Goal: Entertainment & Leisure: Browse casually

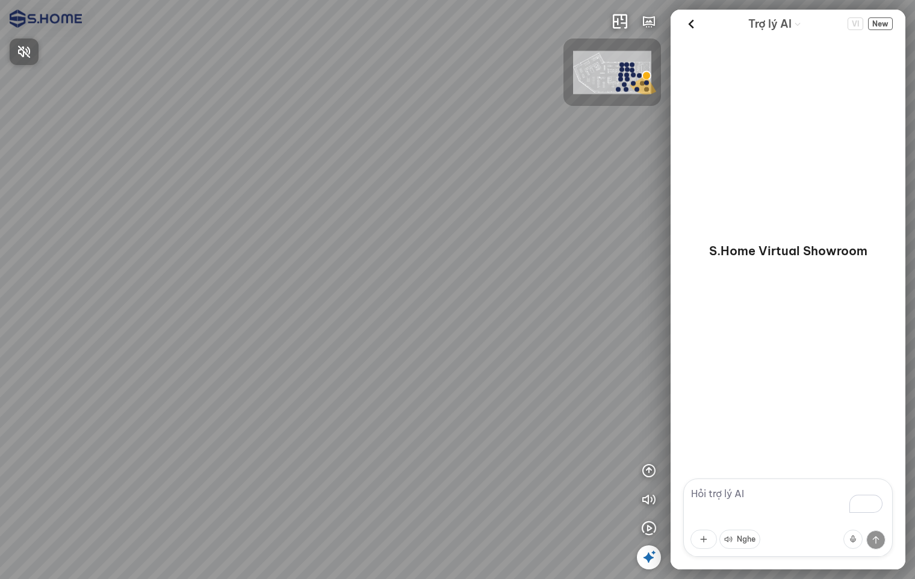
drag, startPoint x: 384, startPoint y: 352, endPoint x: 311, endPoint y: 298, distance: 90.8
click at [266, 299] on div at bounding box center [457, 289] width 915 height 579
drag, startPoint x: 440, startPoint y: 304, endPoint x: 229, endPoint y: 293, distance: 211.0
click at [229, 293] on div at bounding box center [457, 289] width 915 height 579
drag, startPoint x: 381, startPoint y: 293, endPoint x: 129, endPoint y: 286, distance: 251.2
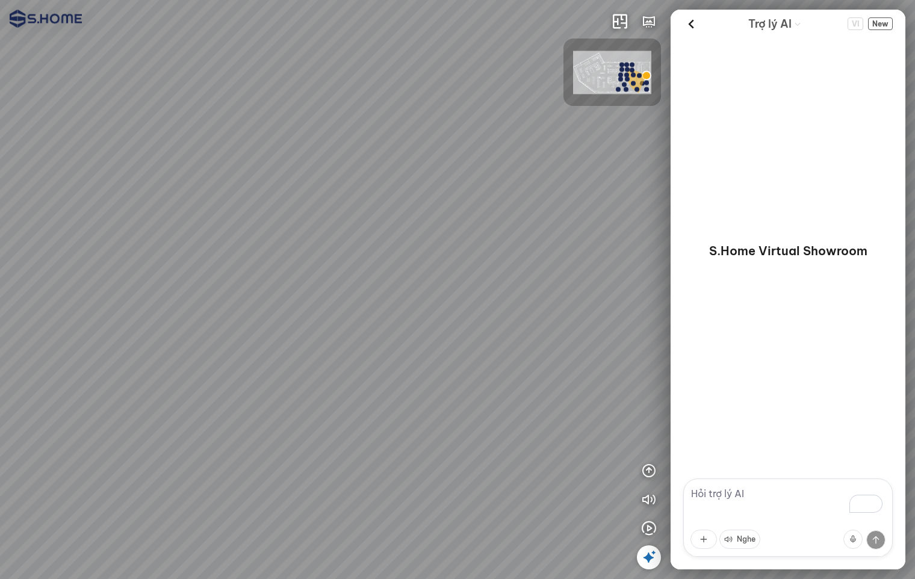
click at [129, 286] on div at bounding box center [457, 289] width 915 height 579
drag, startPoint x: 328, startPoint y: 285, endPoint x: 308, endPoint y: 370, distance: 87.1
click at [308, 370] on div at bounding box center [457, 289] width 915 height 579
drag, startPoint x: 386, startPoint y: 321, endPoint x: 396, endPoint y: 294, distance: 28.2
click at [396, 294] on div at bounding box center [457, 289] width 915 height 579
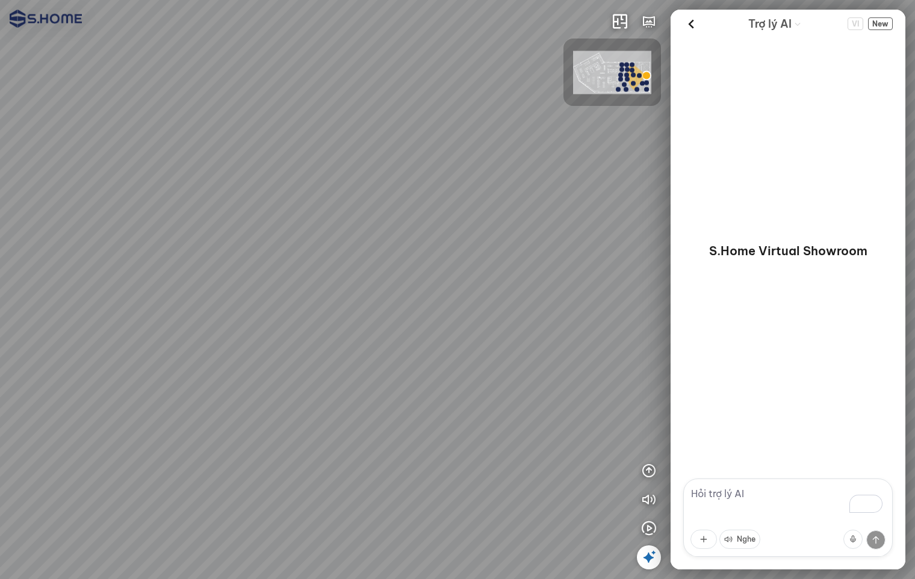
click at [355, 496] on div at bounding box center [457, 289] width 915 height 579
drag, startPoint x: 388, startPoint y: 474, endPoint x: 425, endPoint y: 388, distance: 93.9
click at [430, 381] on div at bounding box center [457, 289] width 915 height 579
click at [364, 463] on div at bounding box center [457, 289] width 915 height 579
drag, startPoint x: 425, startPoint y: 441, endPoint x: 142, endPoint y: 387, distance: 288.2
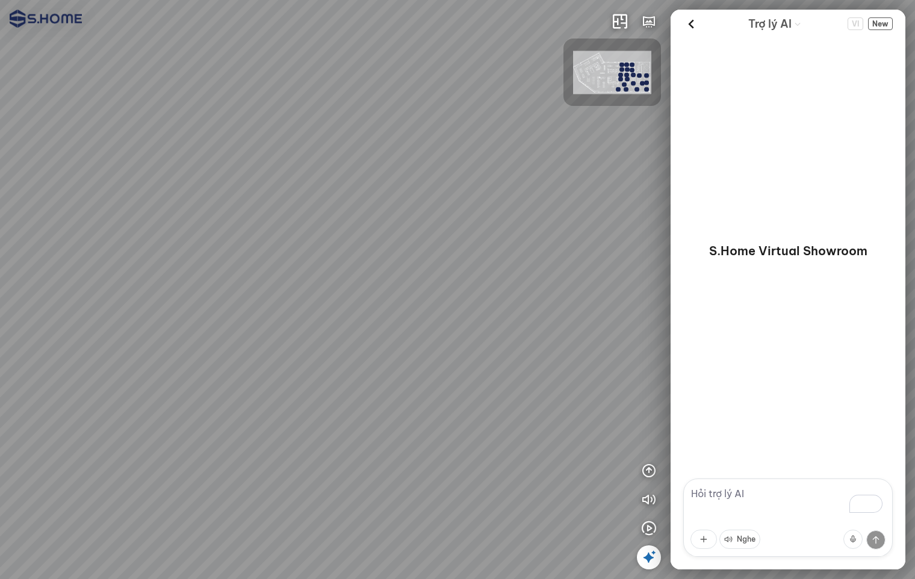
click at [158, 390] on div at bounding box center [457, 289] width 915 height 579
drag, startPoint x: 315, startPoint y: 355, endPoint x: 222, endPoint y: 362, distance: 93.1
click at [222, 362] on div at bounding box center [457, 289] width 915 height 579
drag, startPoint x: 251, startPoint y: 374, endPoint x: 313, endPoint y: 230, distance: 156.5
click at [313, 230] on div at bounding box center [457, 289] width 915 height 579
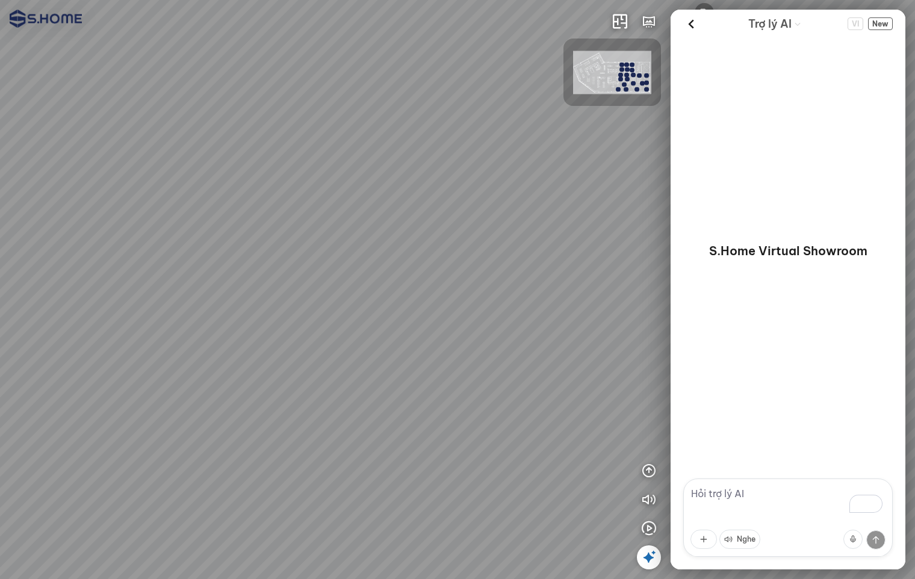
drag, startPoint x: 375, startPoint y: 346, endPoint x: 52, endPoint y: 319, distance: 323.3
click at [61, 320] on div at bounding box center [457, 289] width 915 height 579
drag, startPoint x: 281, startPoint y: 319, endPoint x: 33, endPoint y: 308, distance: 248.9
click at [41, 308] on div at bounding box center [457, 289] width 915 height 579
drag, startPoint x: 330, startPoint y: 380, endPoint x: 393, endPoint y: 219, distance: 172.5
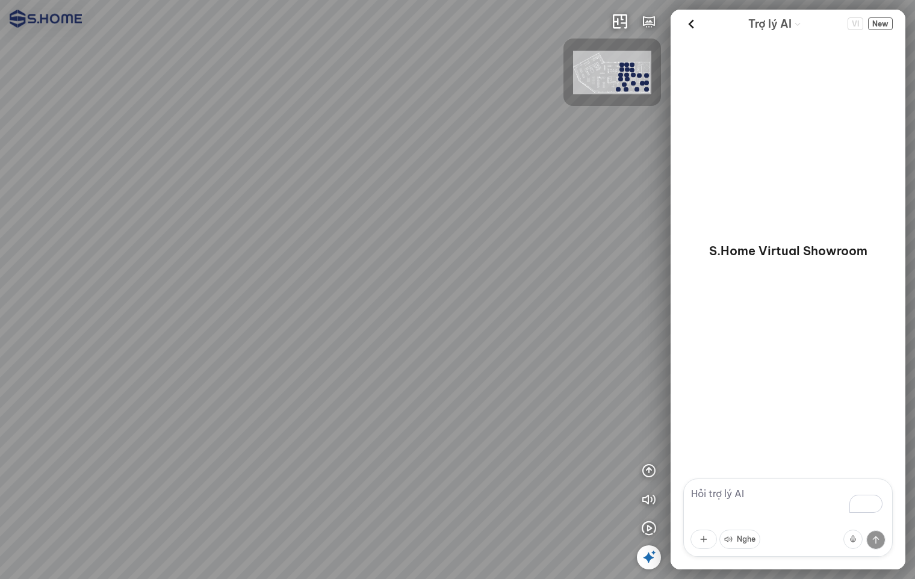
click at [411, 211] on div at bounding box center [457, 289] width 915 height 579
drag, startPoint x: 193, startPoint y: 240, endPoint x: 279, endPoint y: 240, distance: 86.7
click at [279, 240] on div at bounding box center [457, 289] width 915 height 579
drag, startPoint x: 204, startPoint y: 240, endPoint x: 292, endPoint y: 249, distance: 88.4
click at [283, 249] on div at bounding box center [457, 289] width 915 height 579
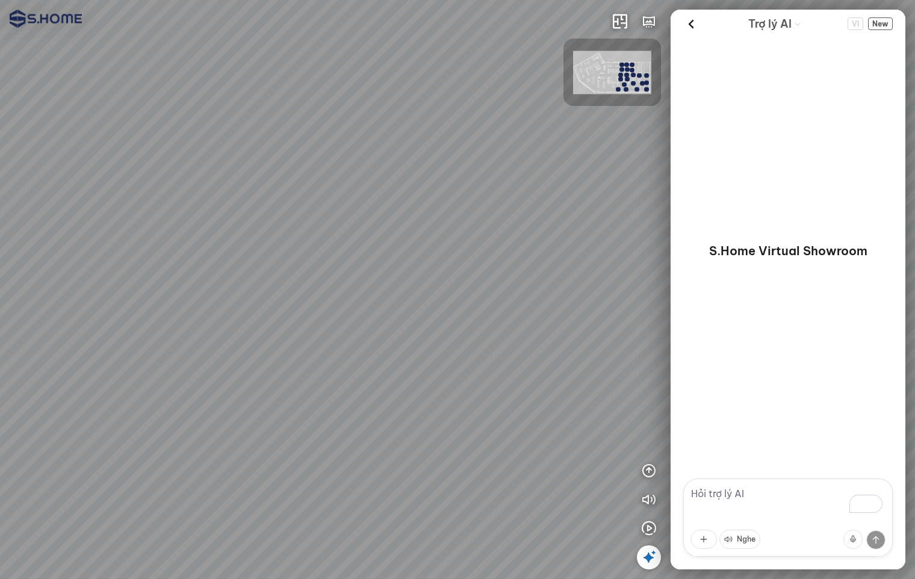
drag, startPoint x: 263, startPoint y: 230, endPoint x: 425, endPoint y: 285, distance: 170.6
click at [419, 284] on div at bounding box center [457, 289] width 915 height 579
drag, startPoint x: 311, startPoint y: 234, endPoint x: 383, endPoint y: 284, distance: 87.4
click at [397, 290] on div at bounding box center [457, 289] width 915 height 579
drag, startPoint x: 346, startPoint y: 227, endPoint x: 496, endPoint y: 386, distance: 218.1
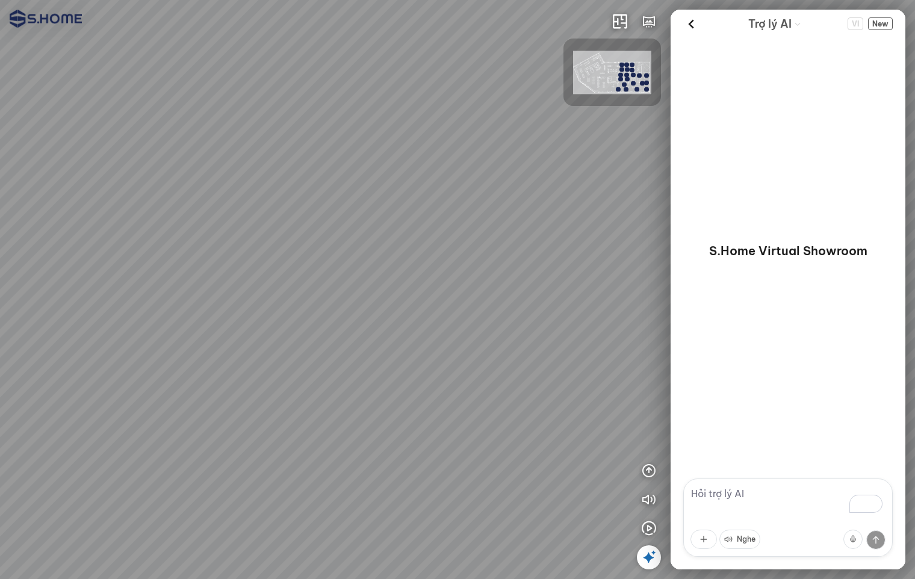
click at [487, 384] on div at bounding box center [457, 289] width 915 height 579
drag, startPoint x: 511, startPoint y: 350, endPoint x: 544, endPoint y: 359, distance: 33.7
click at [544, 359] on div at bounding box center [457, 289] width 915 height 579
drag, startPoint x: 485, startPoint y: 346, endPoint x: 447, endPoint y: 370, distance: 44.9
click at [448, 370] on div at bounding box center [457, 289] width 915 height 579
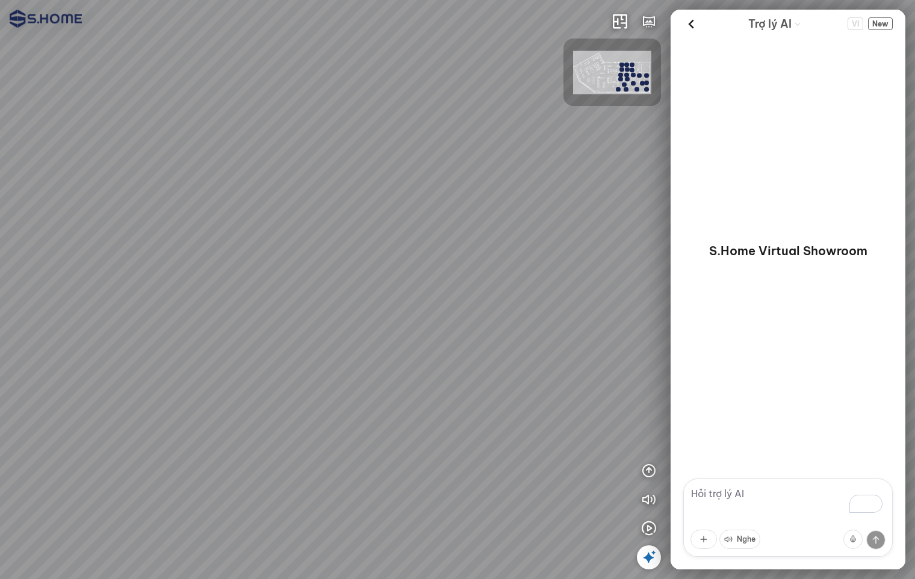
drag, startPoint x: 408, startPoint y: 359, endPoint x: 488, endPoint y: 373, distance: 80.8
click at [488, 373] on div at bounding box center [457, 289] width 915 height 579
click at [447, 358] on div at bounding box center [457, 289] width 915 height 579
click at [488, 385] on div at bounding box center [457, 289] width 915 height 579
drag, startPoint x: 459, startPoint y: 384, endPoint x: 674, endPoint y: 367, distance: 216.2
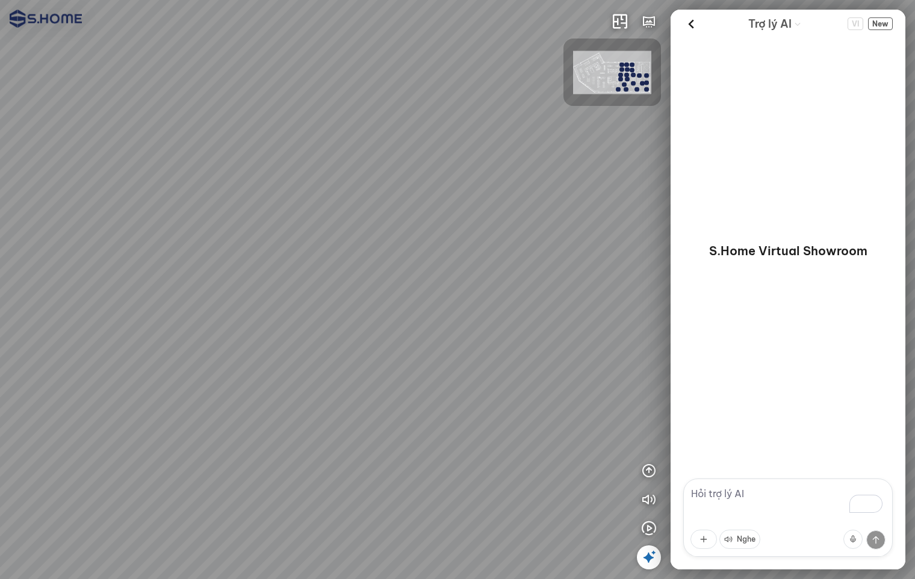
click at [639, 367] on div at bounding box center [457, 289] width 915 height 579
drag, startPoint x: 484, startPoint y: 365, endPoint x: 489, endPoint y: 306, distance: 58.6
click at [489, 308] on div at bounding box center [457, 289] width 915 height 579
click at [462, 366] on div at bounding box center [457, 289] width 915 height 579
drag, startPoint x: 511, startPoint y: 369, endPoint x: 357, endPoint y: 400, distance: 157.3
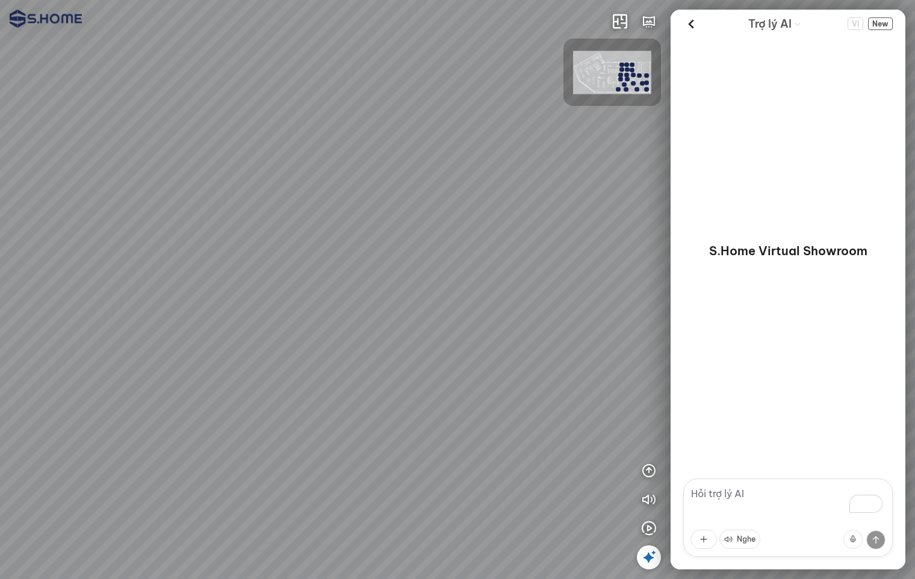
click at [358, 400] on div at bounding box center [457, 289] width 915 height 579
drag, startPoint x: 500, startPoint y: 387, endPoint x: 266, endPoint y: 398, distance: 234.5
click at [266, 398] on div at bounding box center [457, 289] width 915 height 579
drag, startPoint x: 364, startPoint y: 396, endPoint x: 187, endPoint y: 378, distance: 177.9
click at [134, 383] on div at bounding box center [457, 289] width 915 height 579
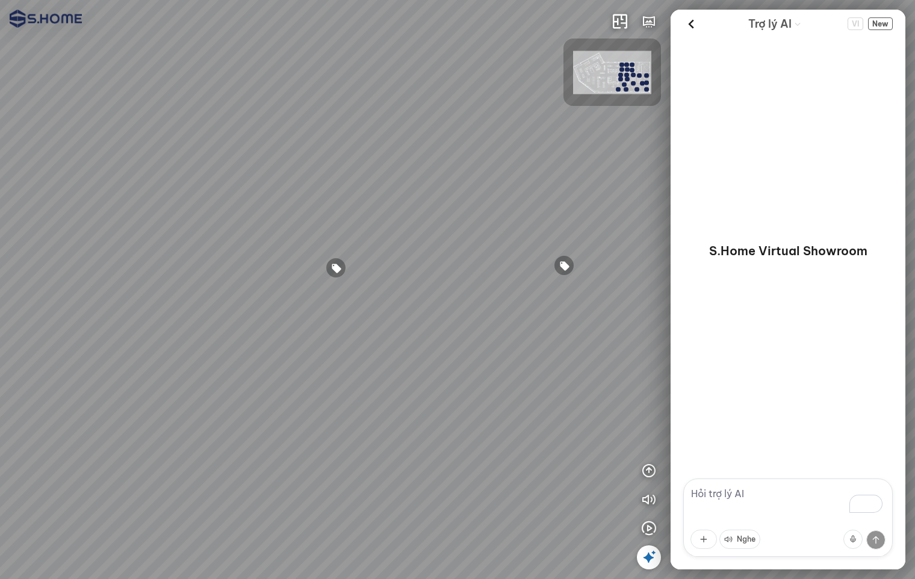
drag, startPoint x: 401, startPoint y: 381, endPoint x: 130, endPoint y: 378, distance: 271.0
click at [134, 378] on div at bounding box center [457, 289] width 915 height 579
drag, startPoint x: 500, startPoint y: 420, endPoint x: 226, endPoint y: 413, distance: 274.1
click at [134, 415] on div at bounding box center [457, 289] width 915 height 579
drag, startPoint x: 364, startPoint y: 391, endPoint x: 40, endPoint y: 392, distance: 324.0
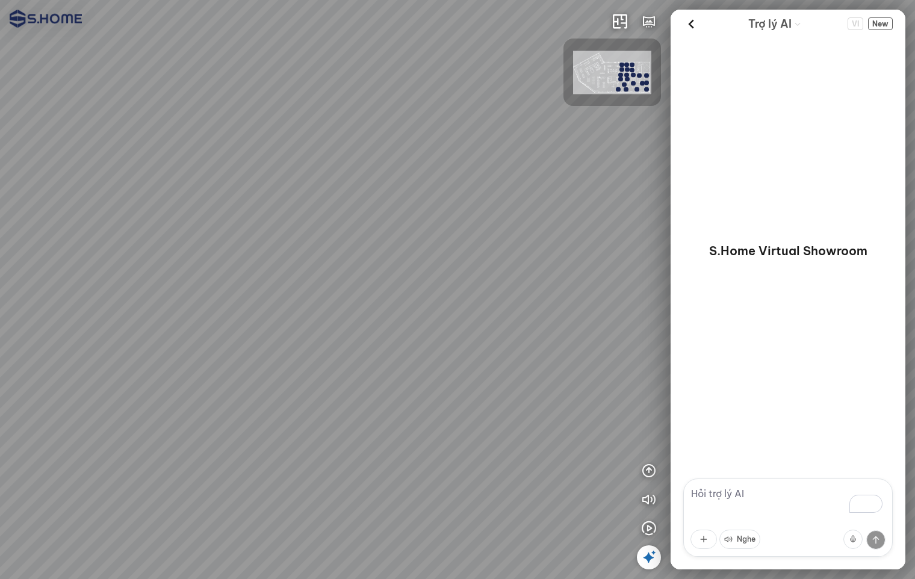
click at [43, 392] on div at bounding box center [457, 289] width 915 height 579
drag, startPoint x: 458, startPoint y: 334, endPoint x: 266, endPoint y: 366, distance: 194.7
click at [266, 366] on div at bounding box center [457, 289] width 915 height 579
drag, startPoint x: 494, startPoint y: 412, endPoint x: 379, endPoint y: 337, distance: 138.0
click at [331, 367] on div at bounding box center [457, 289] width 915 height 579
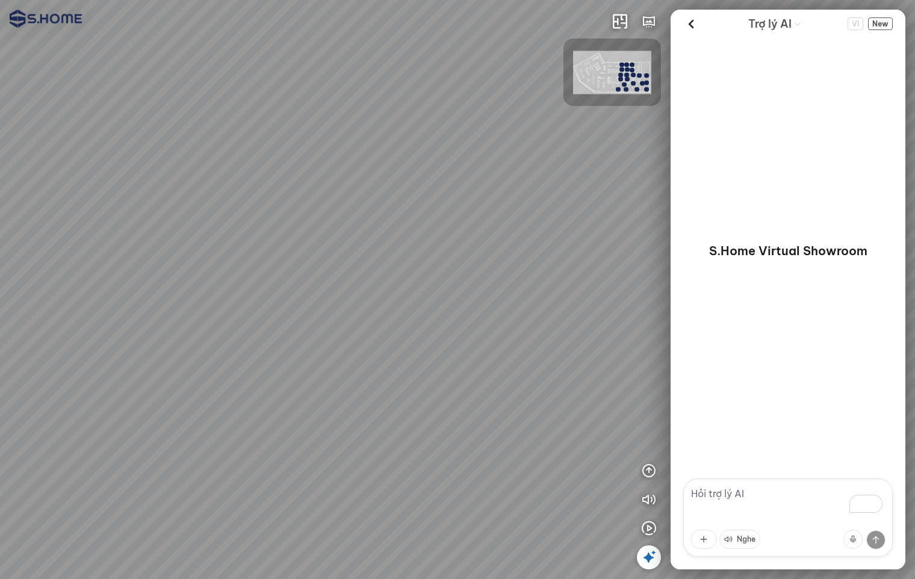
click at [652, 558] on icon at bounding box center [649, 557] width 14 height 14
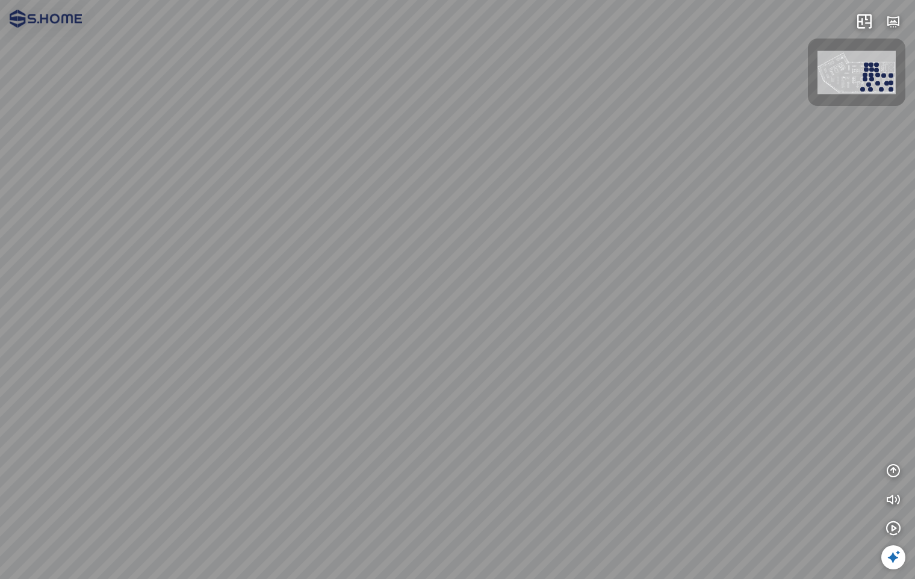
drag
click at [546, 359] on div at bounding box center [457, 289] width 915 height 579
click at [642, 206] on div at bounding box center [457, 289] width 915 height 579
click at [634, 279] on div at bounding box center [457, 289] width 915 height 579
click at [649, 287] on div at bounding box center [457, 289] width 915 height 579
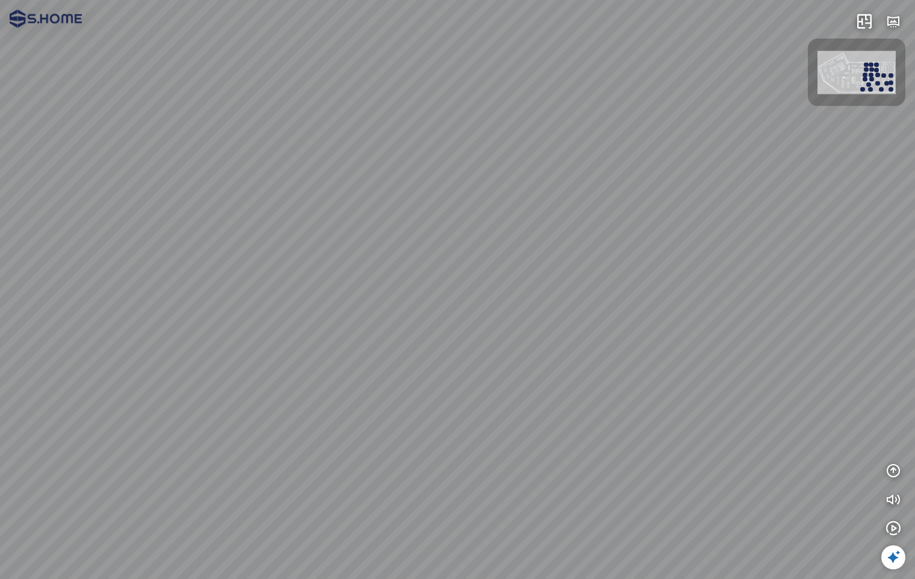
click at [631, 297] on div at bounding box center [457, 289] width 915 height 579
click at [257, 317] on div at bounding box center [457, 289] width 915 height 579
click at [129, 299] on div at bounding box center [457, 289] width 915 height 579
click at [596, 324] on div at bounding box center [457, 289] width 915 height 579
click at [574, 271] on div at bounding box center [457, 289] width 915 height 579
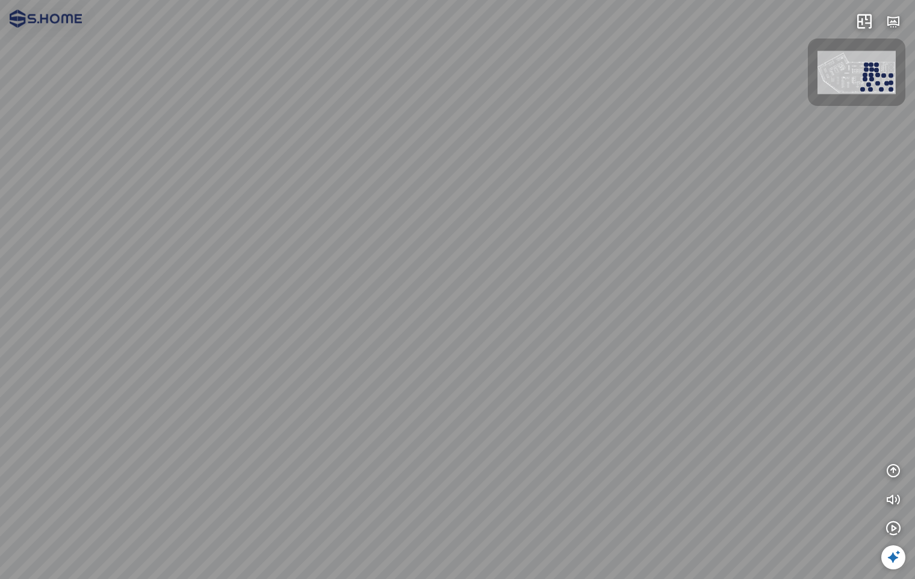
drag, startPoint x: 662, startPoint y: 320, endPoint x: 433, endPoint y: 323, distance: 229.4
click at [423, 323] on div at bounding box center [457, 289] width 915 height 579
drag, startPoint x: 512, startPoint y: 317, endPoint x: 310, endPoint y: 310, distance: 203.1
click at [279, 319] on div at bounding box center [457, 289] width 915 height 579
drag, startPoint x: 369, startPoint y: 309, endPoint x: 184, endPoint y: 309, distance: 184.9
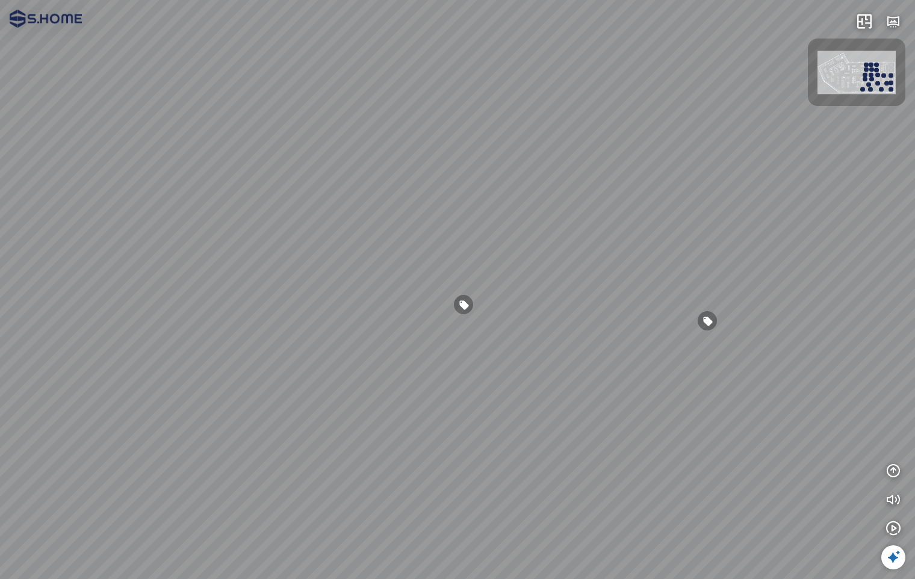
click at [190, 309] on div at bounding box center [457, 289] width 915 height 579
click at [688, 341] on div at bounding box center [457, 289] width 915 height 579
click at [835, 81] on img at bounding box center [857, 72] width 78 height 43
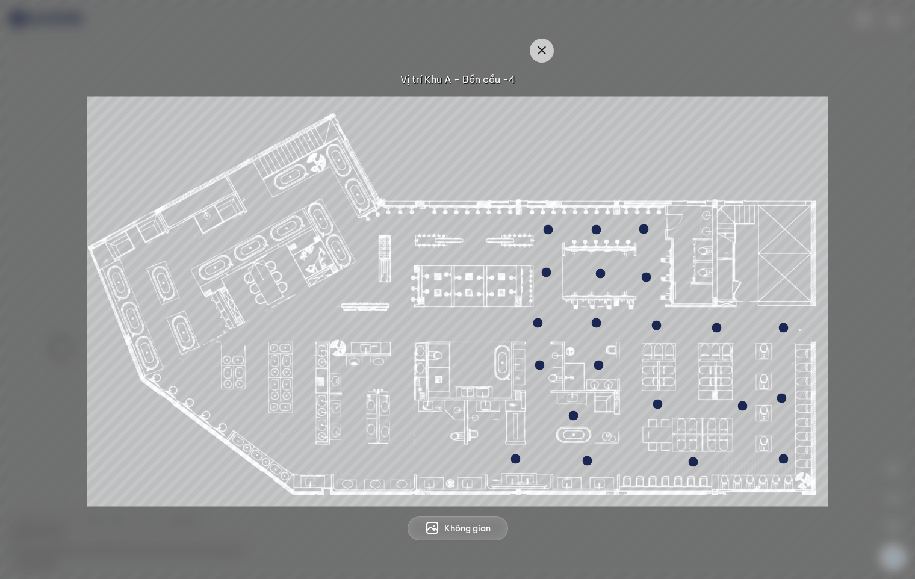
click at [595, 322] on div at bounding box center [596, 323] width 10 height 10
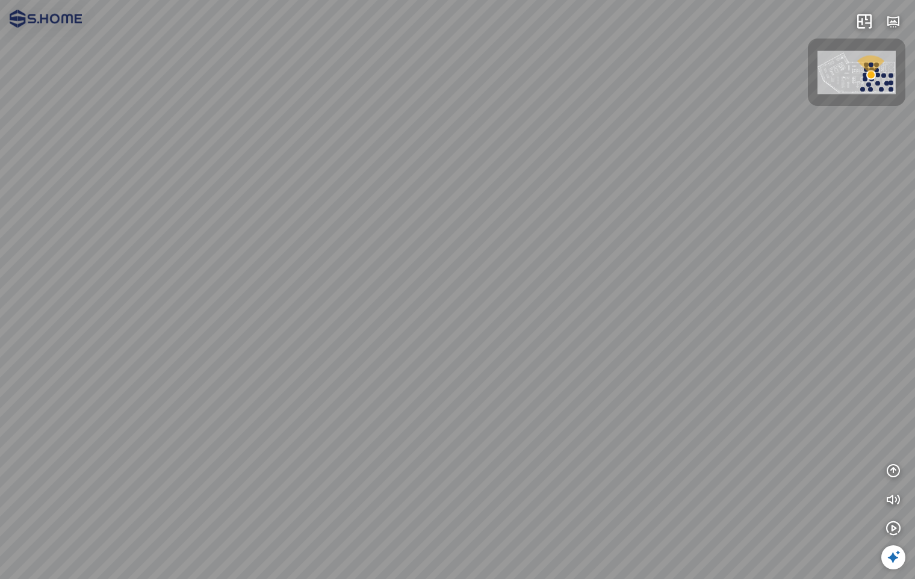
drag, startPoint x: 570, startPoint y: 375, endPoint x: 571, endPoint y: 242, distance: 132.5
click at [570, 243] on div at bounding box center [457, 289] width 915 height 579
drag, startPoint x: 594, startPoint y: 278, endPoint x: 344, endPoint y: 260, distance: 249.9
click at [346, 260] on div at bounding box center [457, 289] width 915 height 579
drag, startPoint x: 527, startPoint y: 263, endPoint x: 322, endPoint y: 267, distance: 204.8
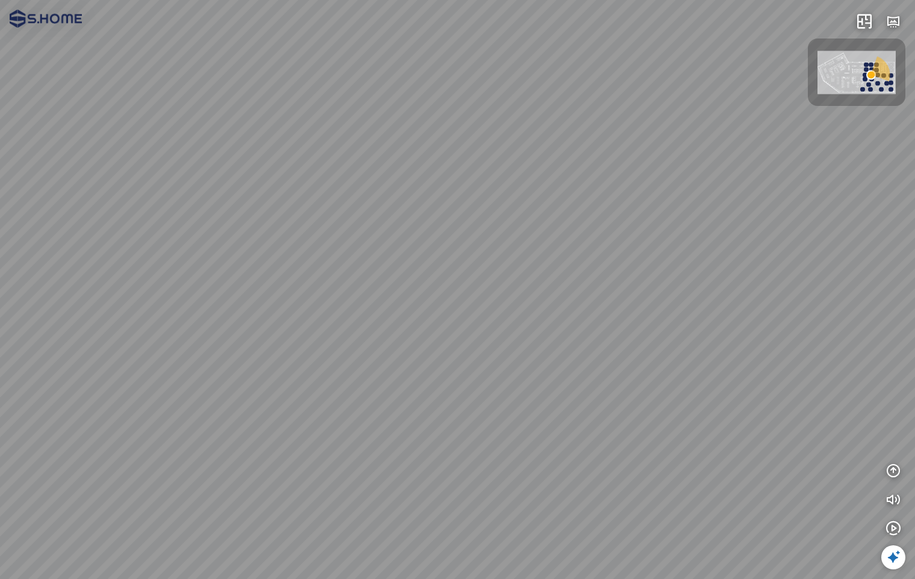
click at [322, 267] on div at bounding box center [457, 289] width 915 height 579
drag, startPoint x: 410, startPoint y: 273, endPoint x: 374, endPoint y: 270, distance: 36.2
click at [217, 275] on div at bounding box center [457, 289] width 915 height 579
drag, startPoint x: 462, startPoint y: 271, endPoint x: 247, endPoint y: 277, distance: 215.1
click at [157, 270] on div at bounding box center [457, 289] width 915 height 579
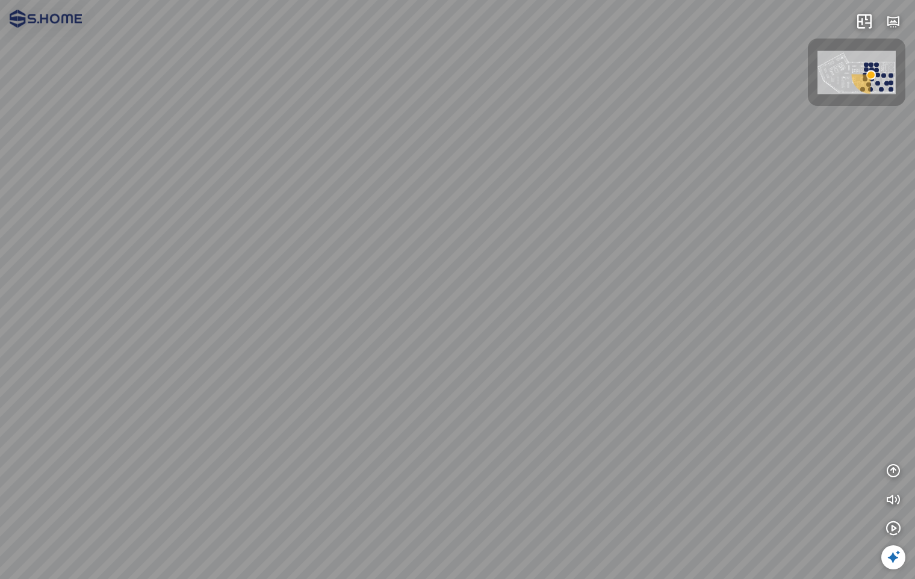
drag, startPoint x: 553, startPoint y: 284, endPoint x: 199, endPoint y: 293, distance: 354.2
click at [239, 286] on div at bounding box center [457, 289] width 915 height 579
drag, startPoint x: 404, startPoint y: 299, endPoint x: 496, endPoint y: 300, distance: 92.1
click at [451, 299] on div at bounding box center [457, 289] width 915 height 579
click at [443, 452] on div at bounding box center [457, 289] width 915 height 579
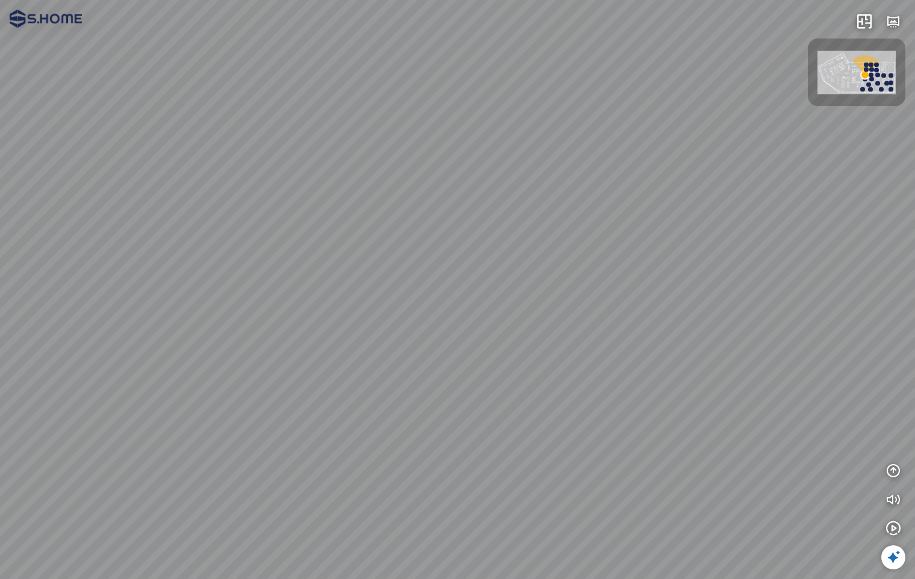
drag, startPoint x: 506, startPoint y: 452, endPoint x: 646, endPoint y: 364, distance: 165.1
click at [649, 359] on div at bounding box center [457, 289] width 915 height 579
click at [474, 457] on div at bounding box center [457, 289] width 915 height 579
drag, startPoint x: 491, startPoint y: 455, endPoint x: 538, endPoint y: 429, distance: 53.6
click at [538, 429] on div at bounding box center [457, 289] width 915 height 579
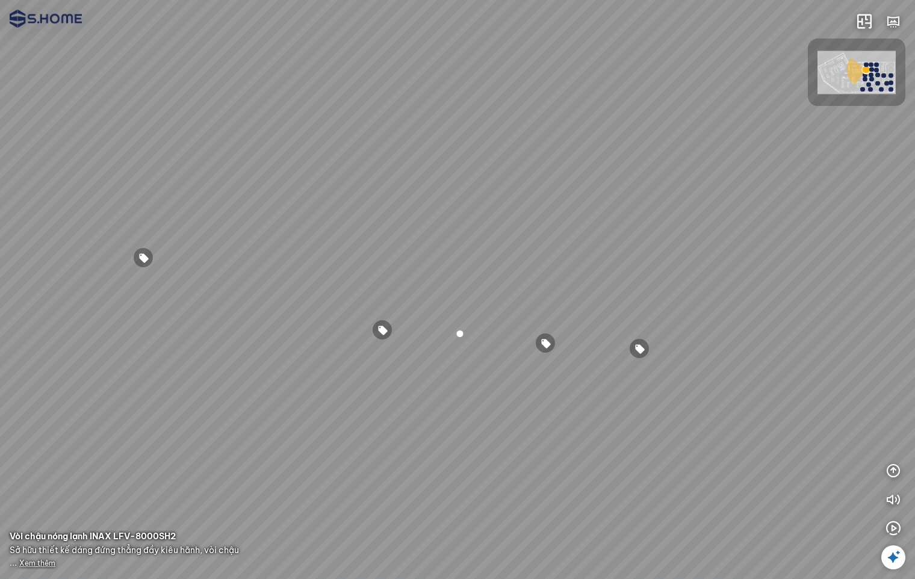
drag, startPoint x: 337, startPoint y: 415, endPoint x: 494, endPoint y: 388, distance: 160.2
click at [470, 388] on div at bounding box center [457, 289] width 915 height 579
drag, startPoint x: 348, startPoint y: 391, endPoint x: 697, endPoint y: 397, distance: 349.3
click at [603, 391] on div at bounding box center [457, 289] width 915 height 579
drag, startPoint x: 397, startPoint y: 392, endPoint x: 618, endPoint y: 415, distance: 222.2
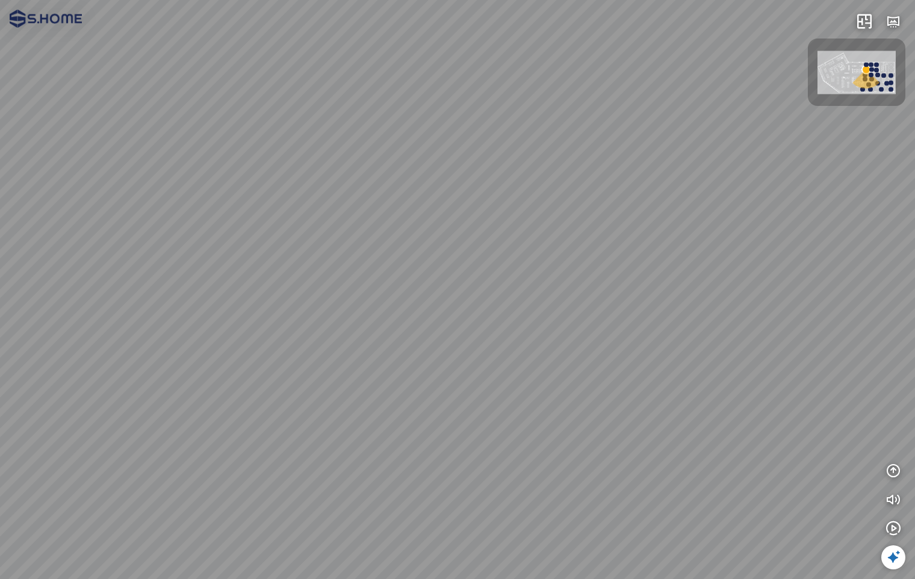
click at [607, 414] on div at bounding box center [457, 289] width 915 height 579
drag, startPoint x: 503, startPoint y: 374, endPoint x: 491, endPoint y: 410, distance: 37.9
click at [491, 409] on div at bounding box center [457, 289] width 915 height 579
click at [440, 462] on div at bounding box center [457, 289] width 915 height 579
drag, startPoint x: 586, startPoint y: 440, endPoint x: 672, endPoint y: 440, distance: 85.5
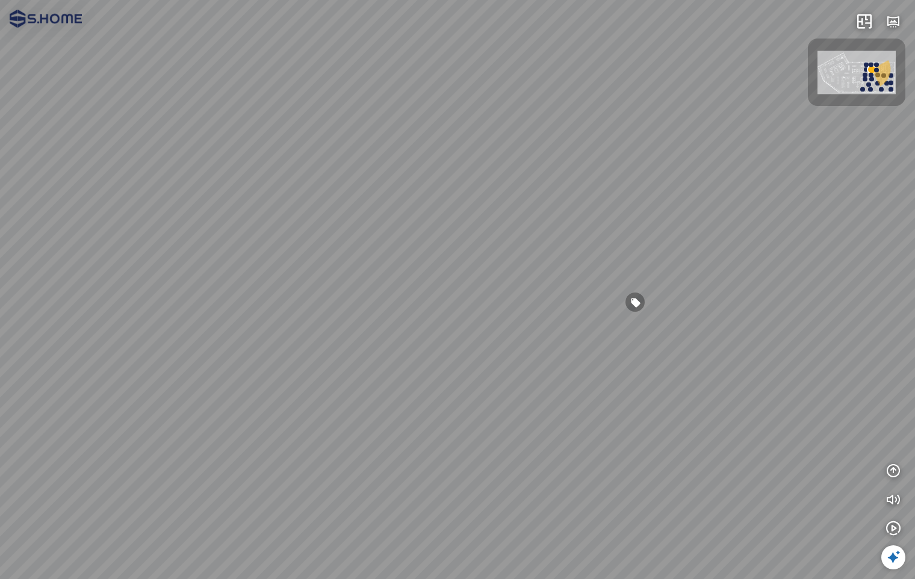
click at [664, 437] on div at bounding box center [457, 289] width 915 height 579
click at [708, 437] on div at bounding box center [457, 289] width 915 height 579
drag, startPoint x: 503, startPoint y: 439, endPoint x: 771, endPoint y: 443, distance: 268.0
click at [728, 435] on div at bounding box center [457, 289] width 915 height 579
drag, startPoint x: 621, startPoint y: 385, endPoint x: 532, endPoint y: 493, distance: 139.0
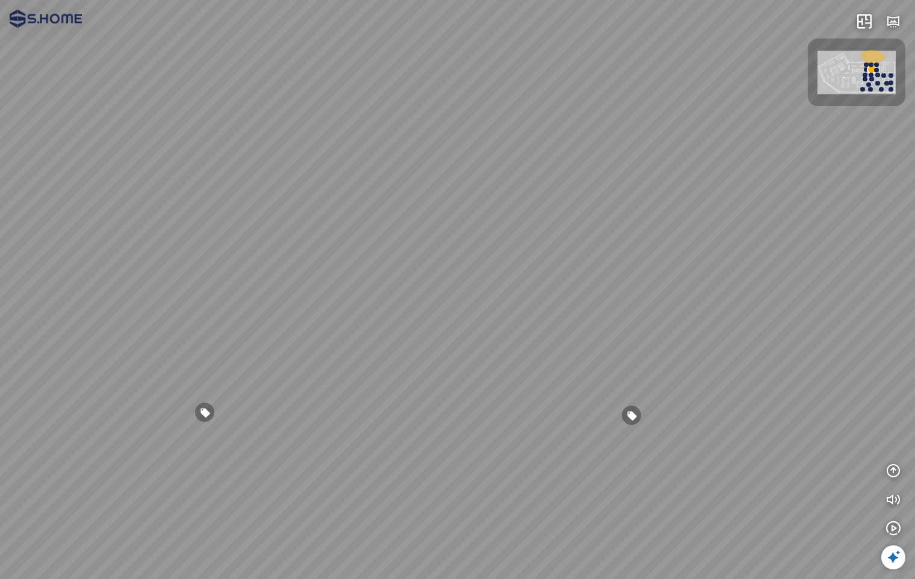
click at [533, 493] on div at bounding box center [457, 289] width 915 height 579
drag, startPoint x: 487, startPoint y: 449, endPoint x: 694, endPoint y: 459, distance: 206.8
click at [694, 459] on div at bounding box center [457, 289] width 915 height 579
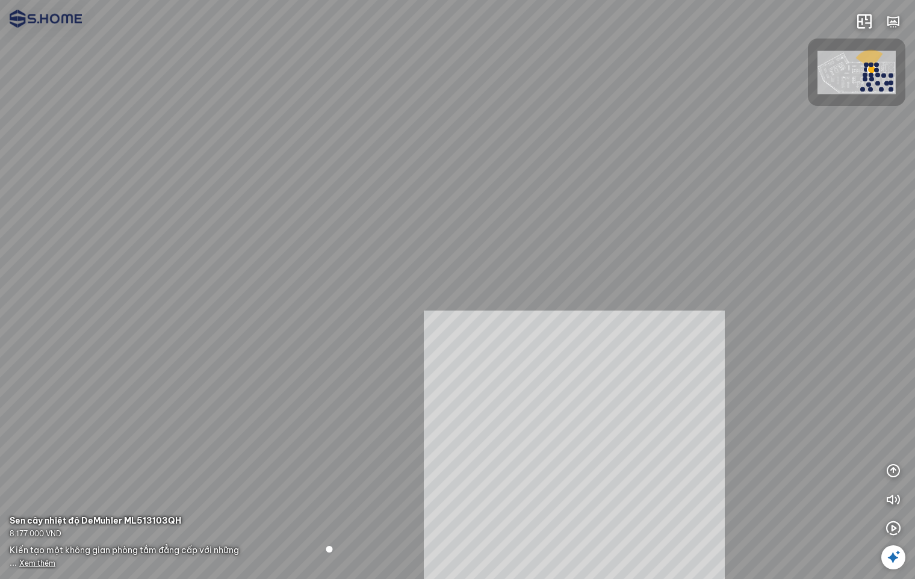
click at [581, 446] on div "INFO: krpano 1.20.8 (build 2020-09-15) INFO: HTML5/Desktop - Chrome 140.0 - Web…" at bounding box center [457, 289] width 915 height 579
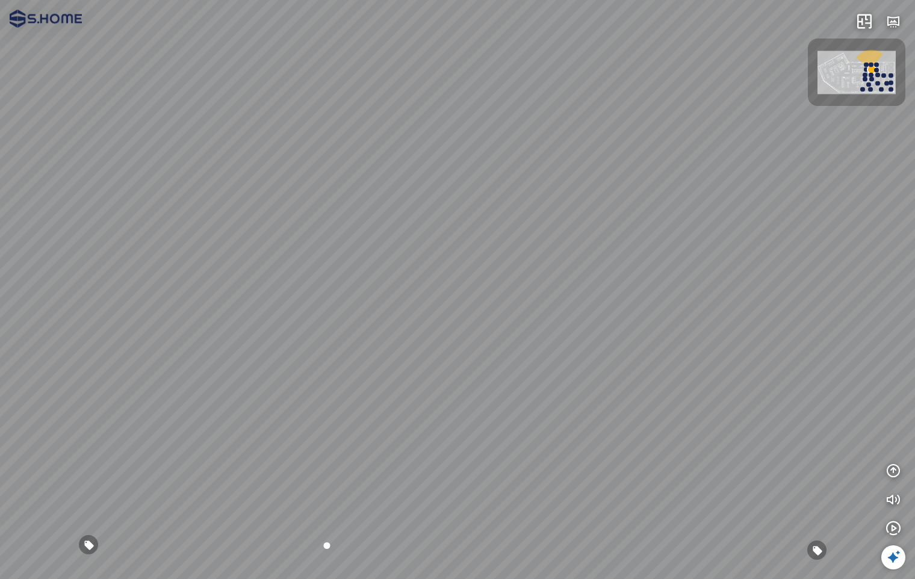
drag, startPoint x: 639, startPoint y: 501, endPoint x: 654, endPoint y: 456, distance: 46.8
click at [654, 456] on div at bounding box center [457, 289] width 915 height 579
drag, startPoint x: 617, startPoint y: 461, endPoint x: 639, endPoint y: 401, distance: 63.6
click at [639, 401] on div at bounding box center [457, 289] width 915 height 579
drag, startPoint x: 607, startPoint y: 495, endPoint x: 629, endPoint y: 373, distance: 123.7
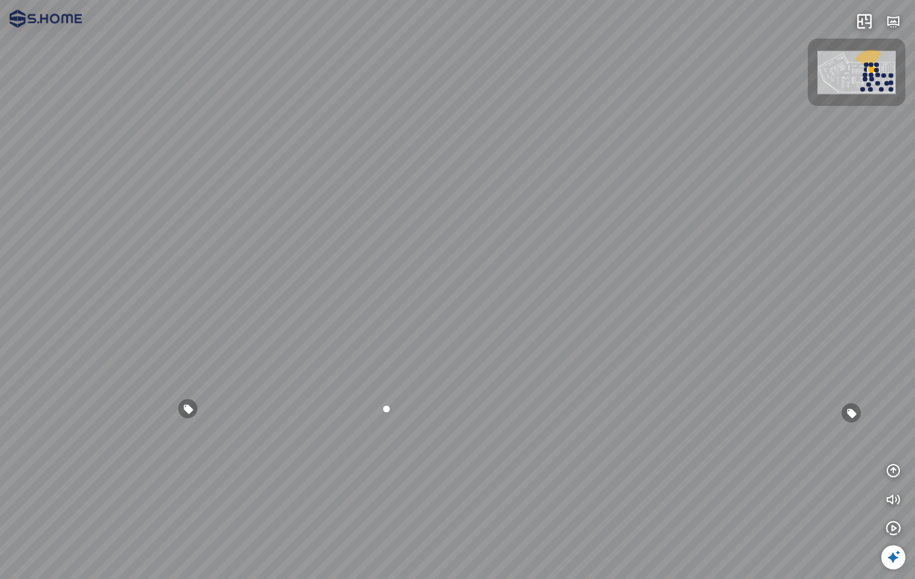
click at [630, 378] on div at bounding box center [457, 289] width 915 height 579
drag, startPoint x: 603, startPoint y: 470, endPoint x: 636, endPoint y: 358, distance: 116.8
click at [636, 358] on div at bounding box center [457, 289] width 915 height 579
drag, startPoint x: 630, startPoint y: 401, endPoint x: 517, endPoint y: 422, distance: 114.4
click at [522, 425] on div at bounding box center [457, 289] width 915 height 579
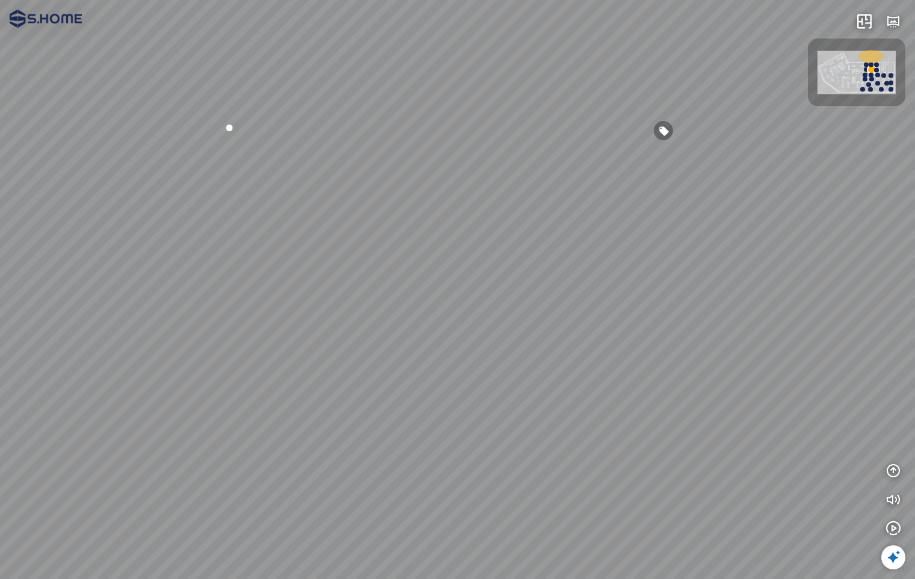
drag, startPoint x: 576, startPoint y: 370, endPoint x: 201, endPoint y: 379, distance: 375.2
click at [252, 384] on div at bounding box center [457, 289] width 915 height 579
drag, startPoint x: 550, startPoint y: 377, endPoint x: 465, endPoint y: 374, distance: 85.0
click at [175, 376] on div at bounding box center [457, 289] width 915 height 579
drag, startPoint x: 550, startPoint y: 369, endPoint x: 382, endPoint y: 343, distance: 170.5
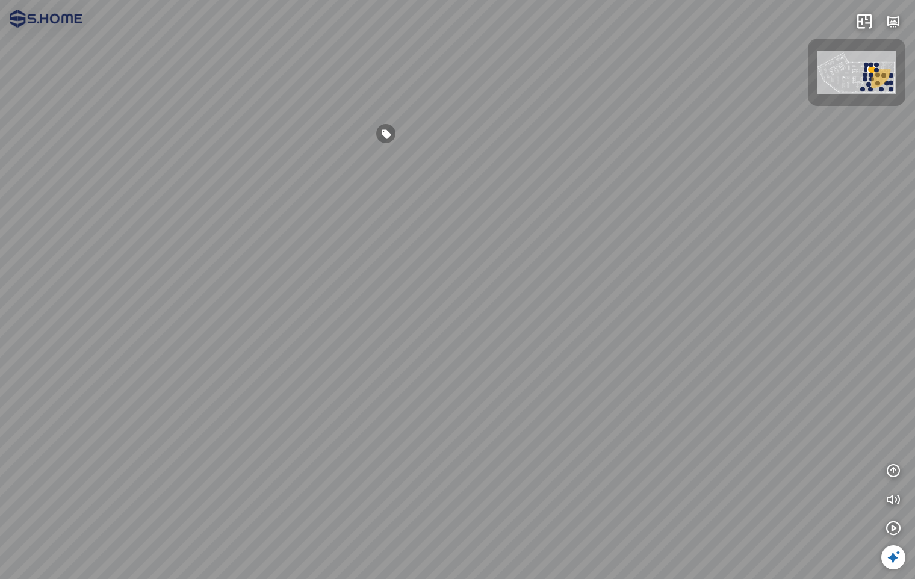
click at [286, 369] on div at bounding box center [457, 289] width 915 height 579
drag, startPoint x: 537, startPoint y: 321, endPoint x: 484, endPoint y: 390, distance: 87.2
click at [484, 385] on div at bounding box center [457, 289] width 915 height 579
drag, startPoint x: 476, startPoint y: 343, endPoint x: 488, endPoint y: 397, distance: 55.5
click at [488, 396] on div at bounding box center [457, 289] width 915 height 579
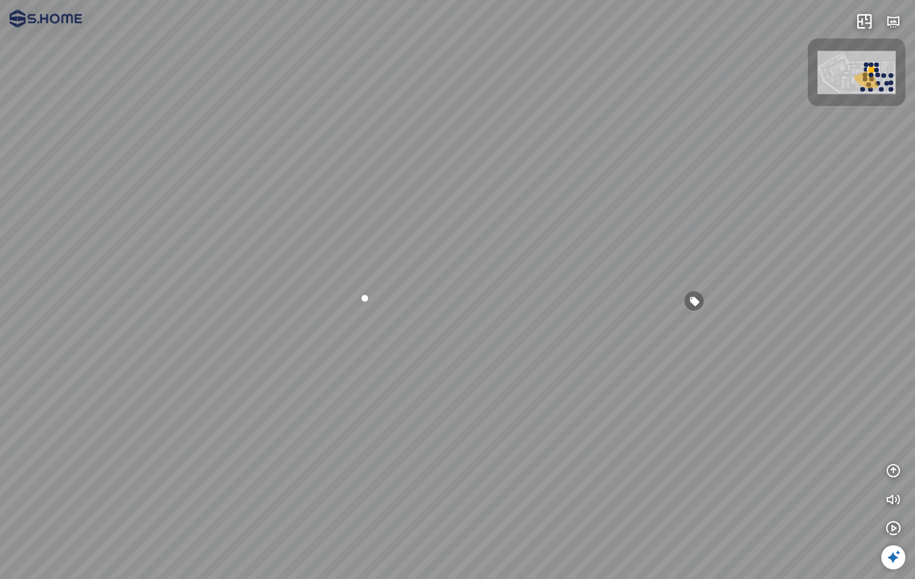
click at [470, 412] on div at bounding box center [457, 289] width 915 height 579
click at [422, 406] on div at bounding box center [457, 289] width 915 height 579
click at [593, 397] on div at bounding box center [457, 289] width 915 height 579
click at [839, 76] on img at bounding box center [857, 72] width 78 height 43
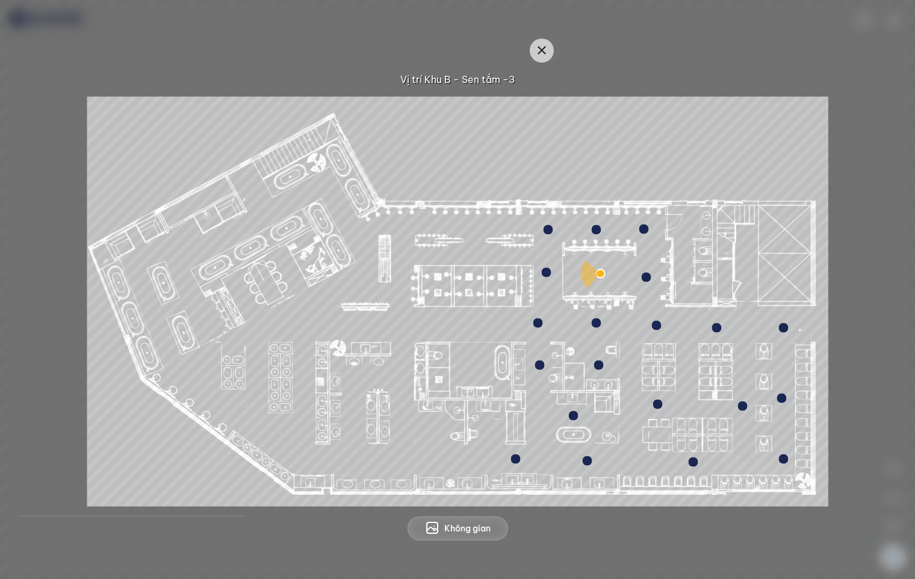
click at [444, 529] on span "Không gian" at bounding box center [467, 529] width 46 height 12
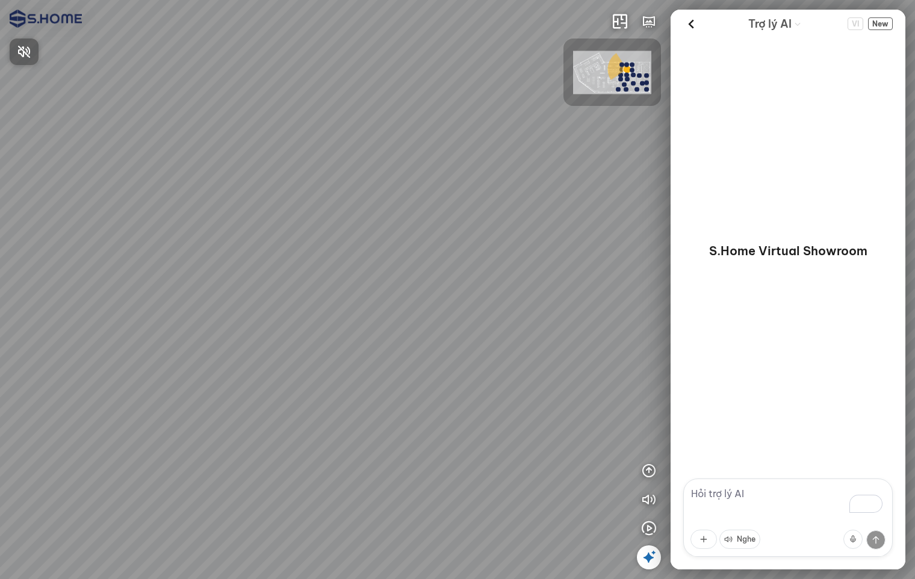
click at [646, 557] on div at bounding box center [457, 289] width 915 height 579
click at [644, 22] on icon "button" at bounding box center [649, 21] width 14 height 14
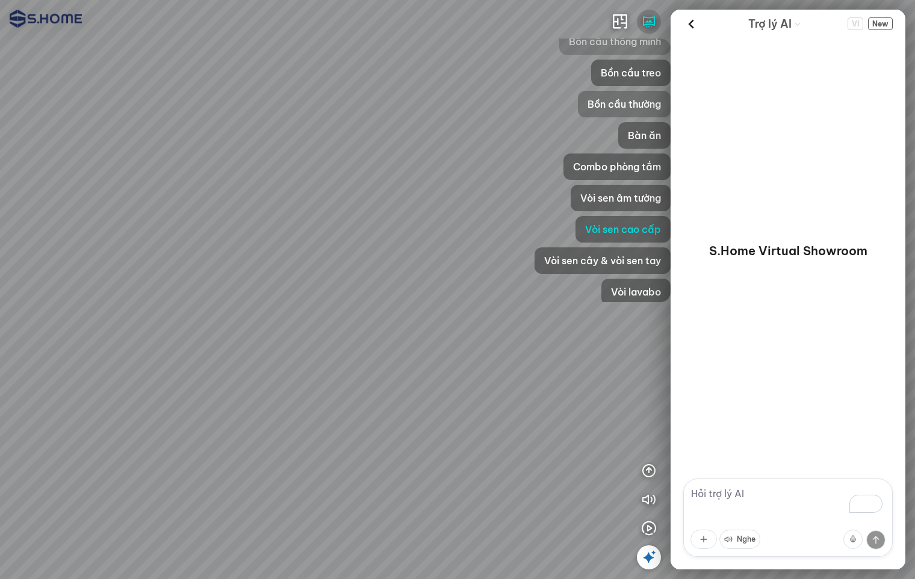
scroll to position [13, 0]
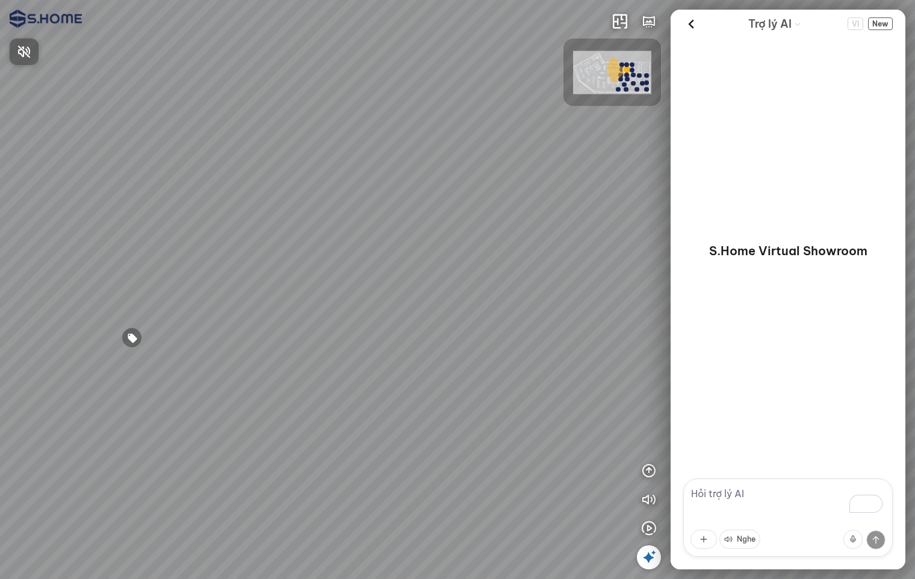
click at [642, 563] on div at bounding box center [457, 289] width 915 height 579
click at [651, 558] on icon at bounding box center [649, 557] width 14 height 14
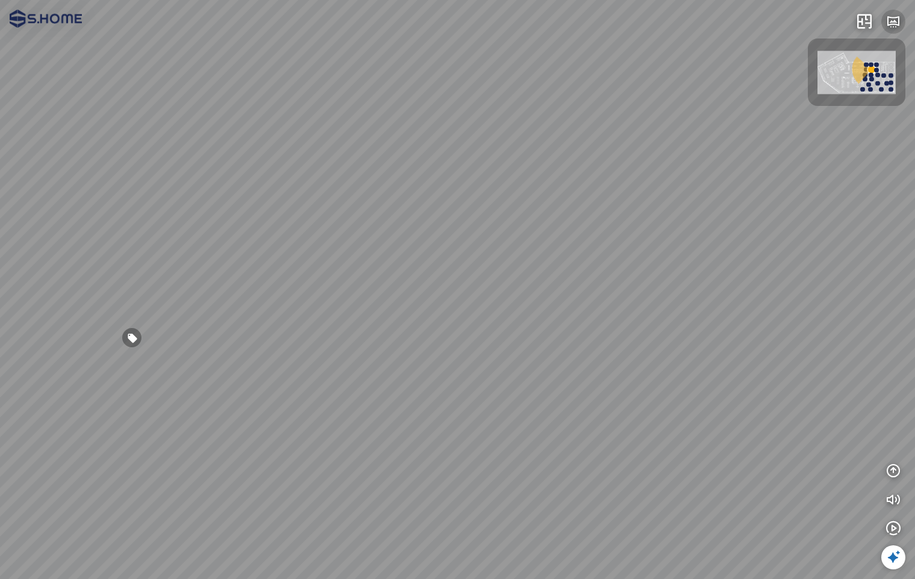
click at [895, 17] on icon "button" at bounding box center [893, 21] width 14 height 14
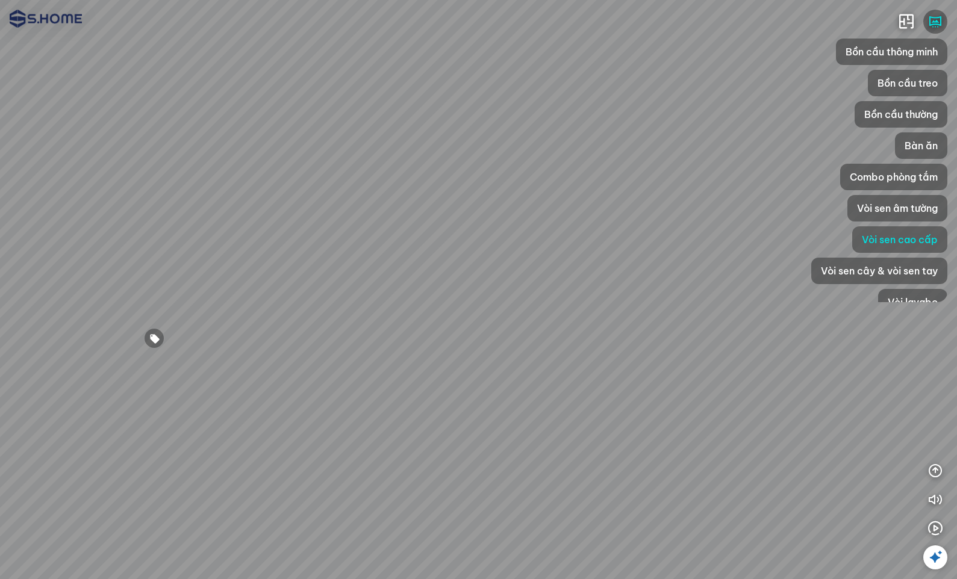
drag, startPoint x: 583, startPoint y: 310, endPoint x: 656, endPoint y: 182, distance: 147.0
click at [656, 182] on div at bounding box center [478, 289] width 957 height 579
click at [915, 16] on icon "button" at bounding box center [935, 21] width 14 height 14
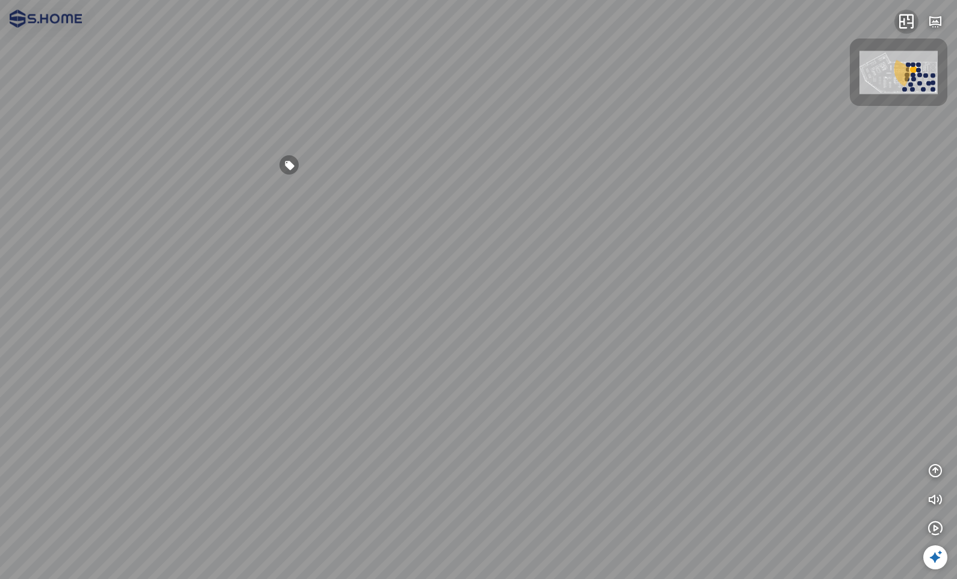
click at [906, 16] on icon "button" at bounding box center [906, 21] width 14 height 14
click at [873, 70] on img at bounding box center [898, 72] width 78 height 43
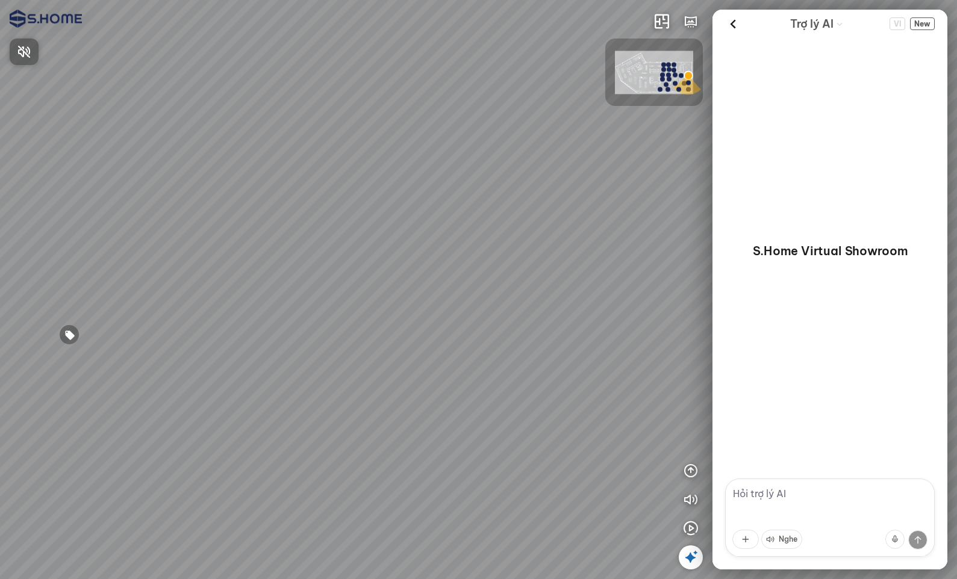
drag, startPoint x: 571, startPoint y: 358, endPoint x: 408, endPoint y: 338, distance: 164.4
click at [382, 349] on div at bounding box center [478, 289] width 957 height 579
drag, startPoint x: 537, startPoint y: 296, endPoint x: 344, endPoint y: 305, distance: 193.5
click at [344, 305] on div at bounding box center [478, 289] width 957 height 579
drag, startPoint x: 478, startPoint y: 322, endPoint x: 325, endPoint y: 311, distance: 153.3
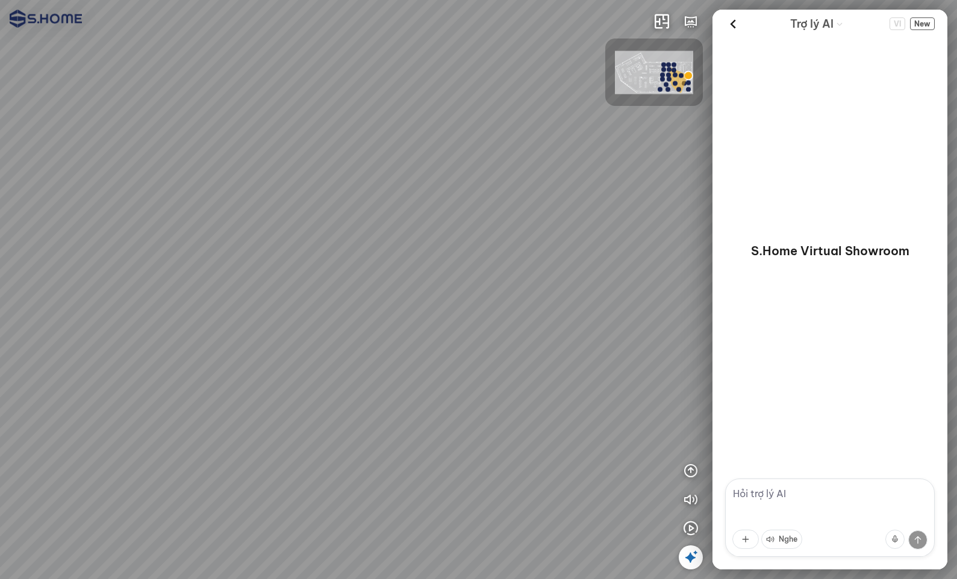
click at [325, 311] on div at bounding box center [478, 289] width 957 height 579
click at [697, 527] on div at bounding box center [478, 289] width 957 height 579
click at [690, 529] on icon "button" at bounding box center [690, 528] width 14 height 14
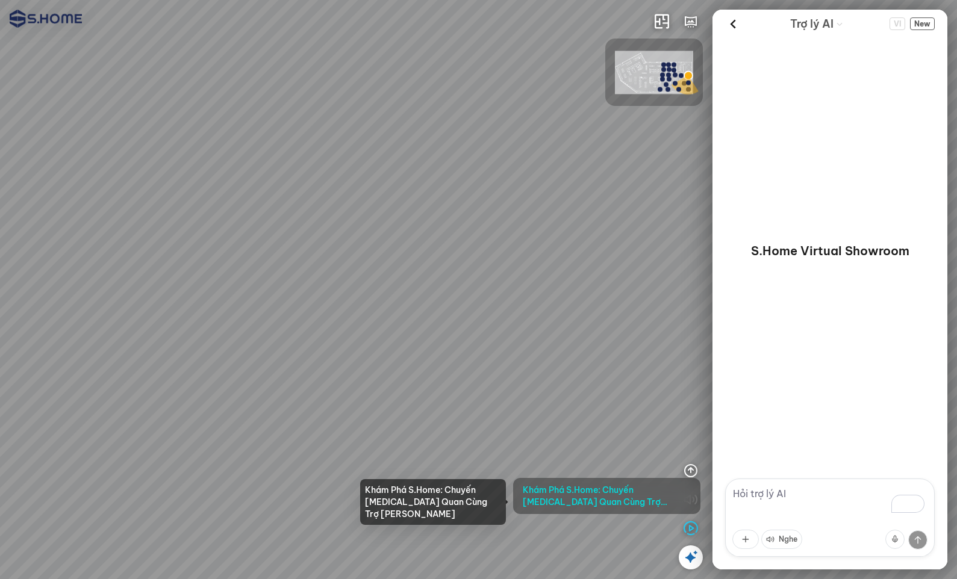
click at [596, 501] on span "[PERSON_NAME] Phá S.Home: [PERSON_NAME][MEDICAL_DATA] [PERSON_NAME] Trợ [PERSON…" at bounding box center [607, 496] width 168 height 24
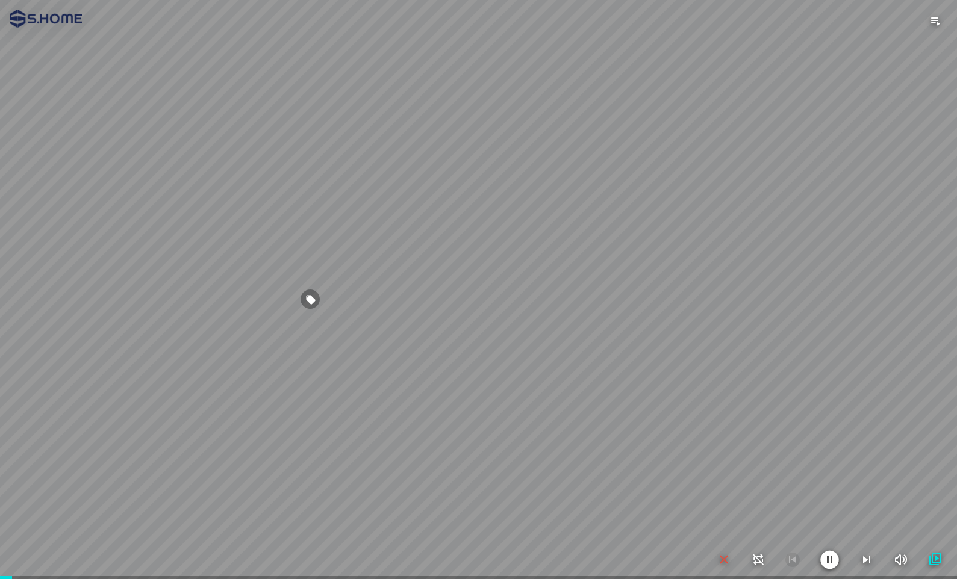
click at [654, 448] on div at bounding box center [478, 289] width 957 height 579
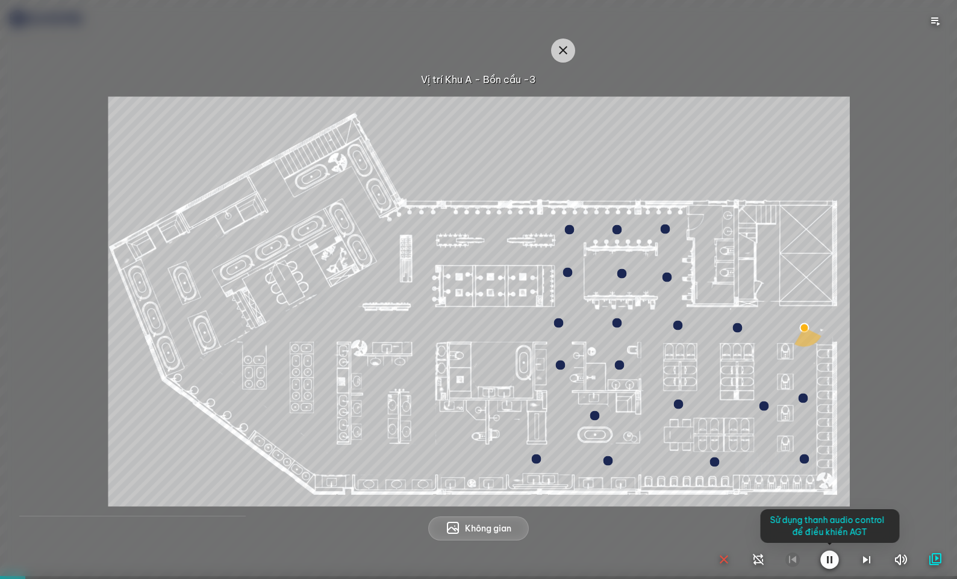
click at [681, 114] on div at bounding box center [478, 289] width 957 height 579
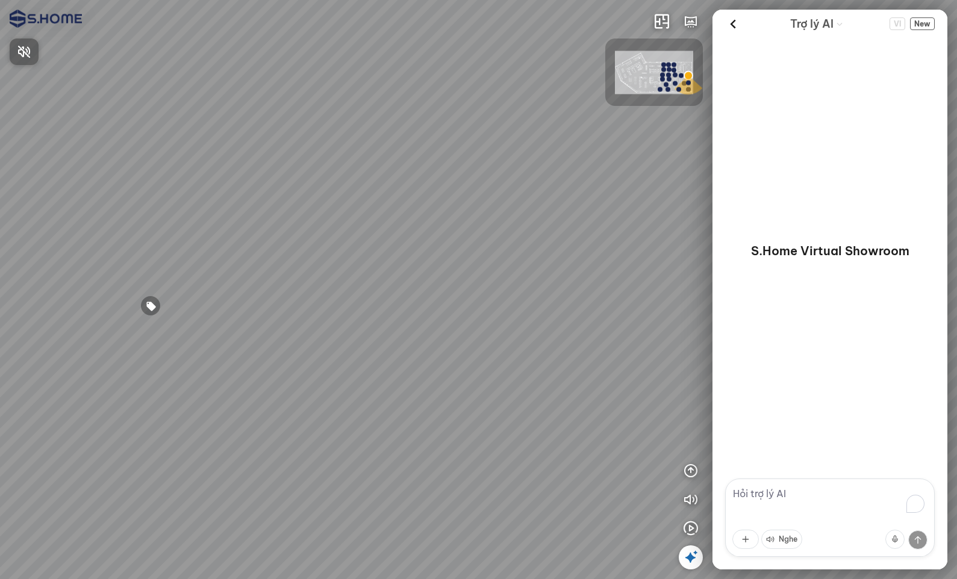
click at [689, 534] on div at bounding box center [478, 289] width 957 height 579
click at [691, 529] on icon "button" at bounding box center [690, 528] width 14 height 14
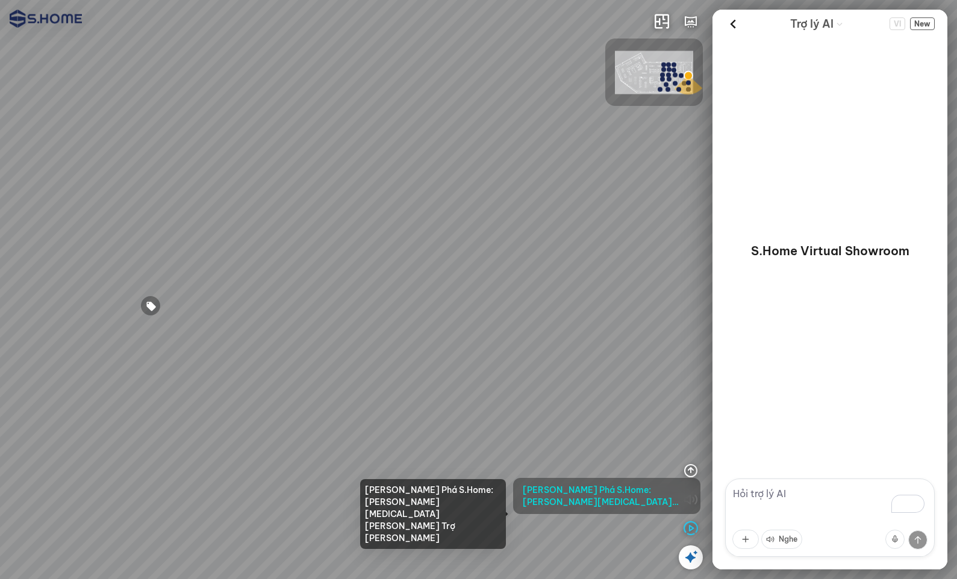
click at [650, 497] on span "[PERSON_NAME] Phá S.Home: [PERSON_NAME][MEDICAL_DATA] [PERSON_NAME] Trợ [PERSON…" at bounding box center [607, 496] width 168 height 24
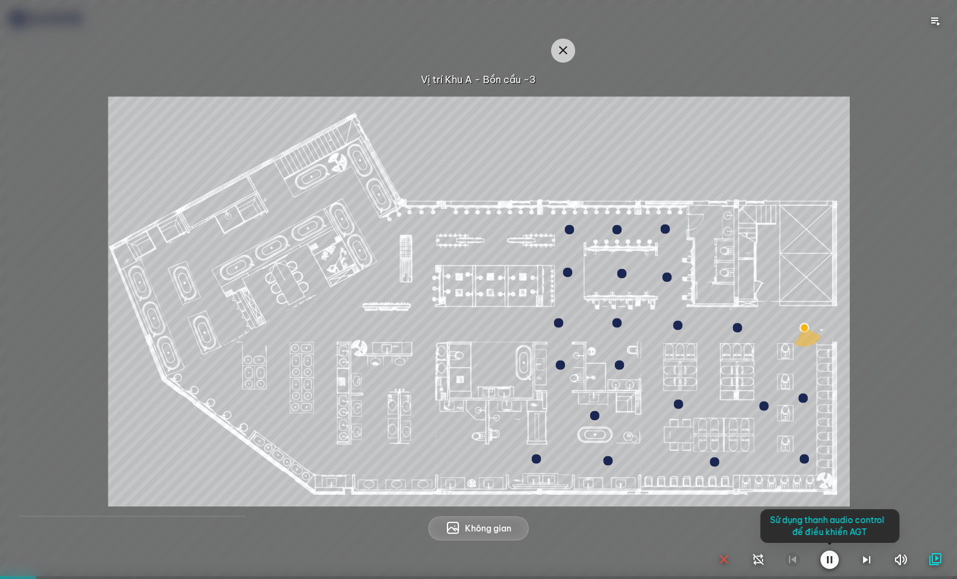
click at [570, 51] on div at bounding box center [478, 289] width 957 height 579
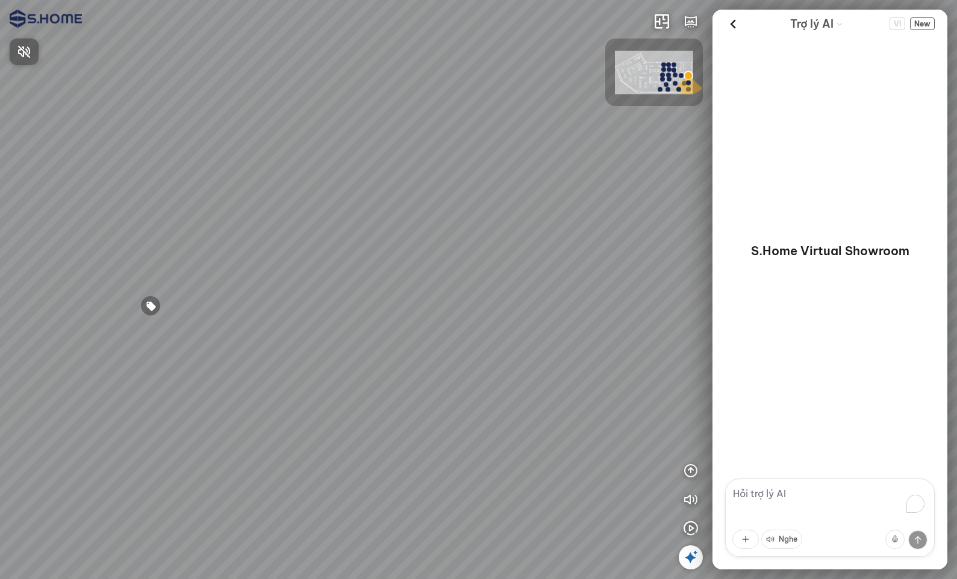
click at [691, 526] on div at bounding box center [478, 289] width 957 height 579
click at [691, 531] on icon "button" at bounding box center [690, 528] width 14 height 14
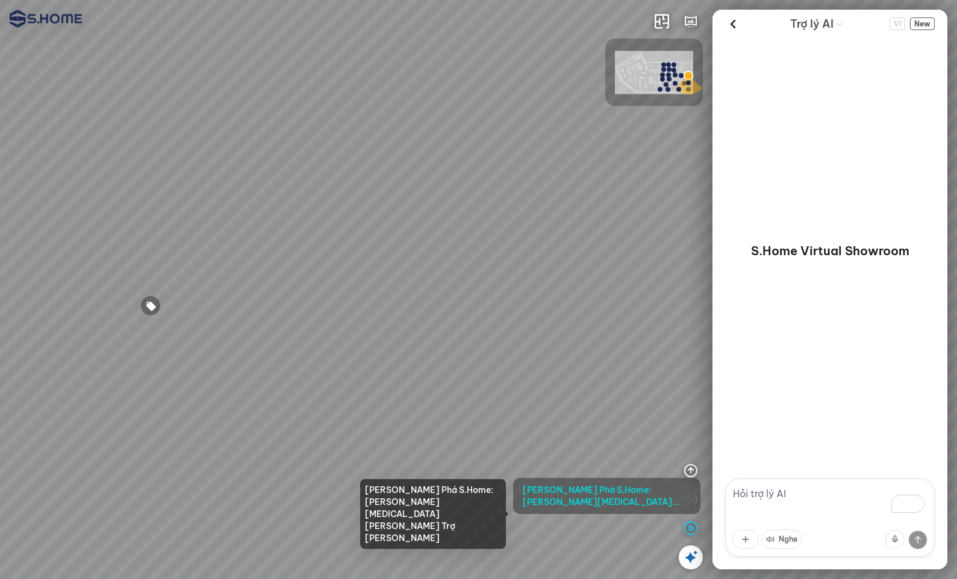
click at [645, 500] on span "[PERSON_NAME] Phá S.Home: [PERSON_NAME][MEDICAL_DATA] [PERSON_NAME] Trợ [PERSON…" at bounding box center [607, 496] width 168 height 24
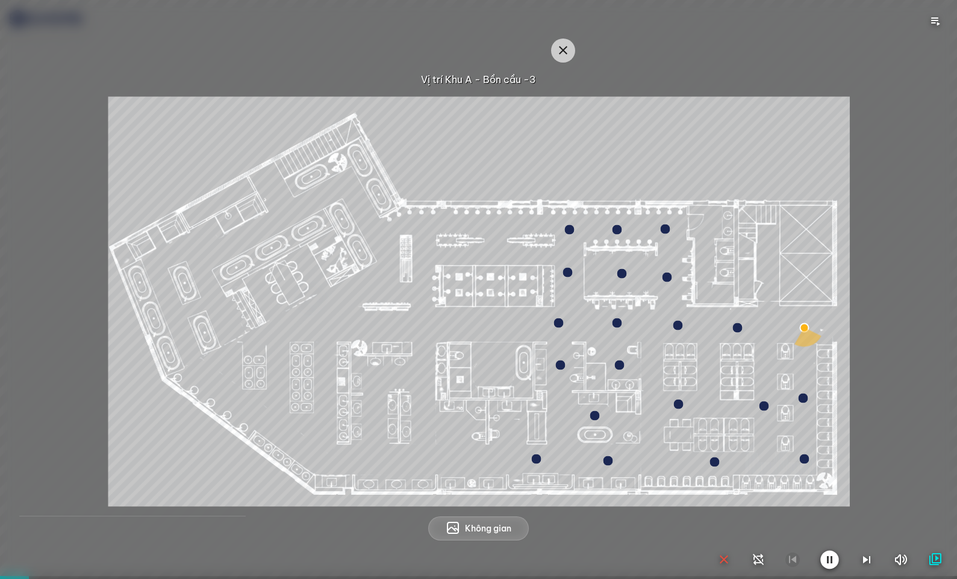
click at [718, 558] on icon "button" at bounding box center [724, 560] width 14 height 14
